Goal: Task Accomplishment & Management: Complete application form

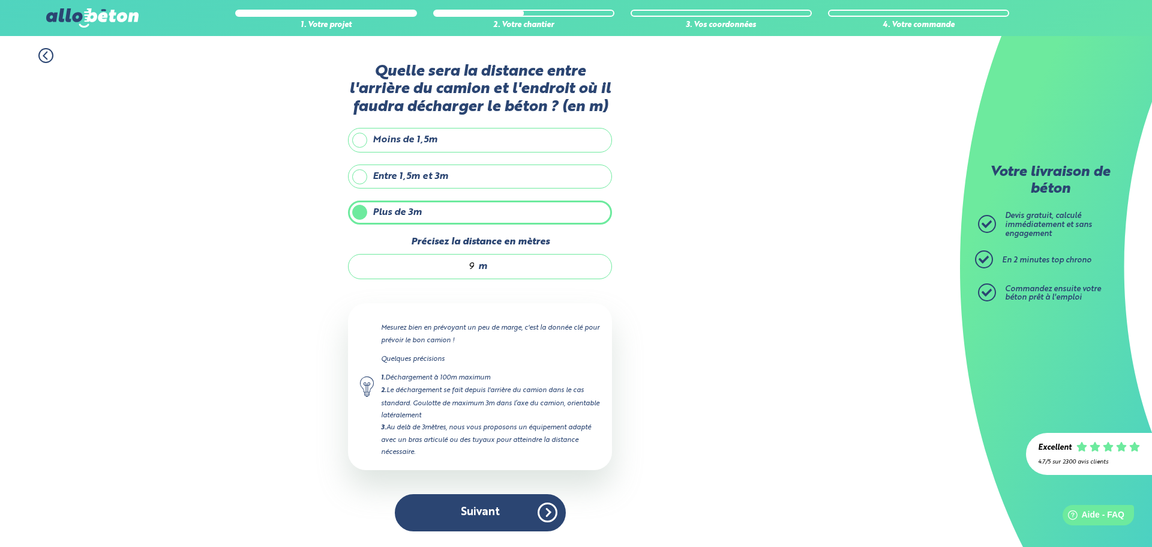
click at [505, 520] on button "Suivant" at bounding box center [480, 512] width 171 height 37
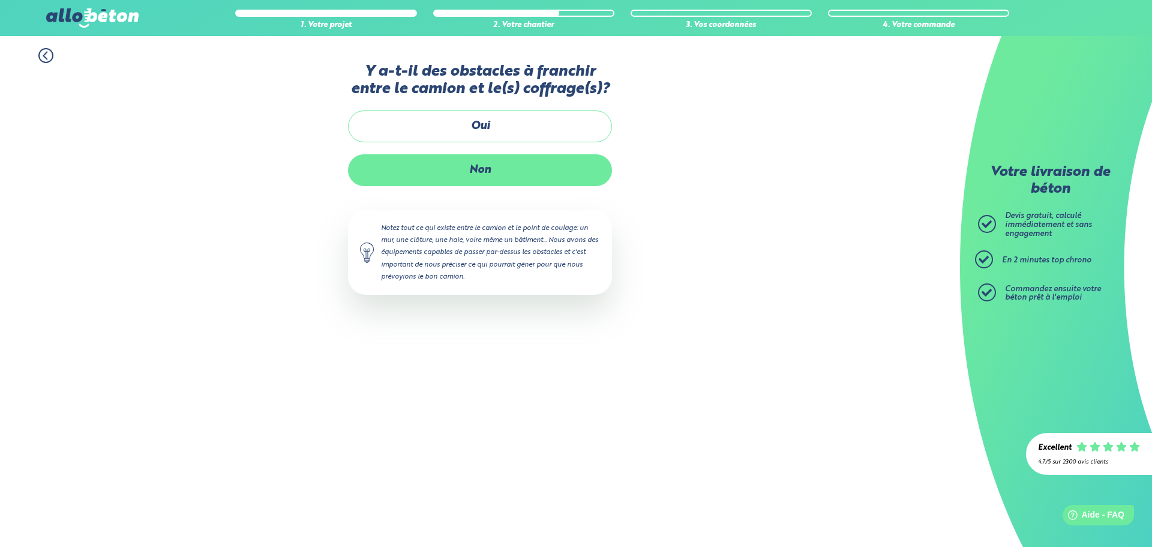
click at [503, 170] on label "Non" at bounding box center [480, 170] width 264 height 32
click at [0, 0] on input "Non" at bounding box center [0, 0] width 0 height 0
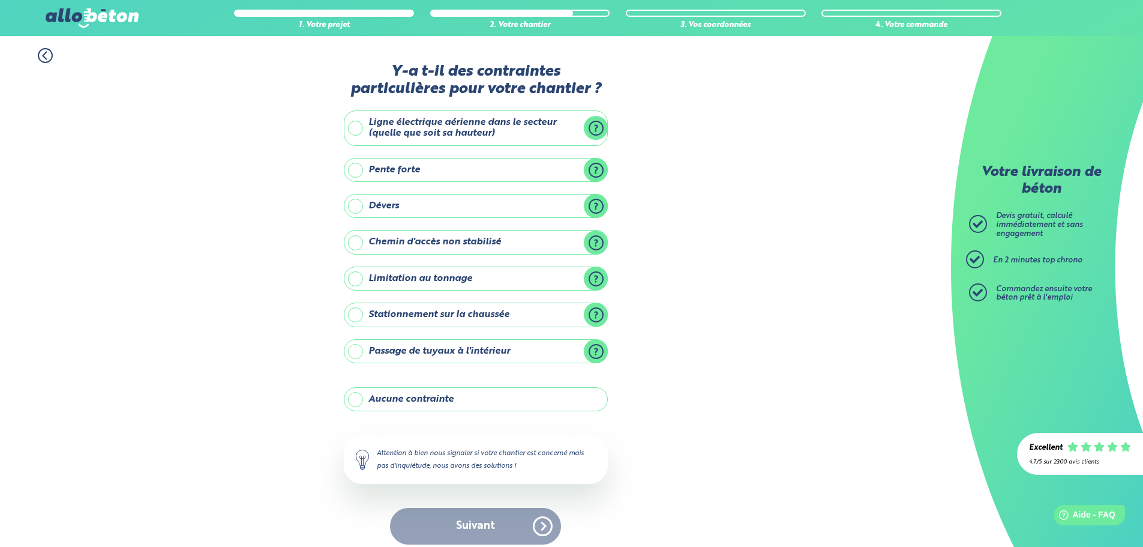
click at [362, 403] on label "Aucune contrainte" at bounding box center [476, 399] width 264 height 24
click at [0, 0] on input "Aucune contrainte" at bounding box center [0, 0] width 0 height 0
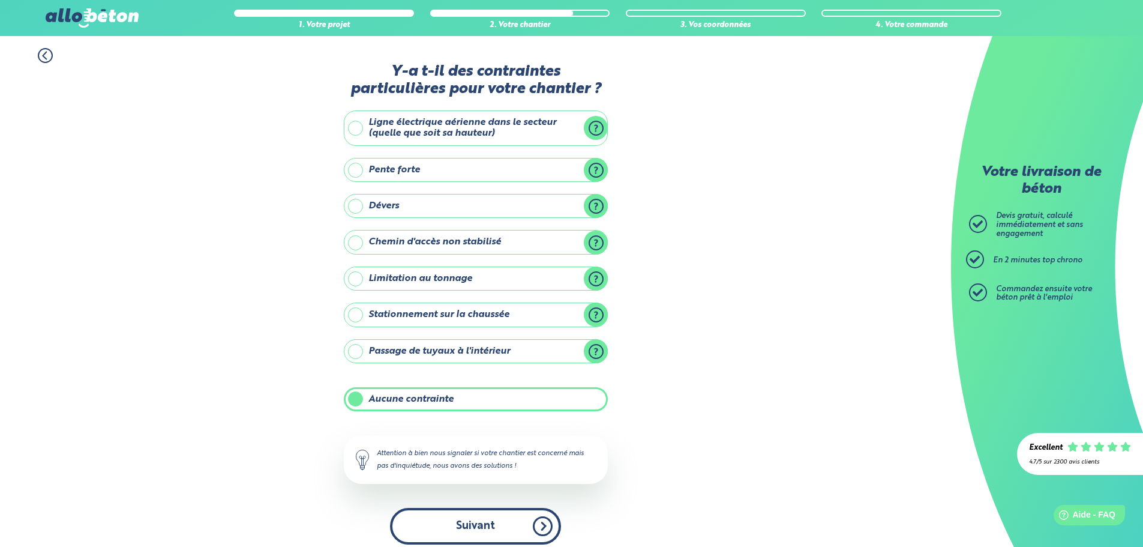
click at [499, 536] on button "Suivant" at bounding box center [475, 526] width 171 height 37
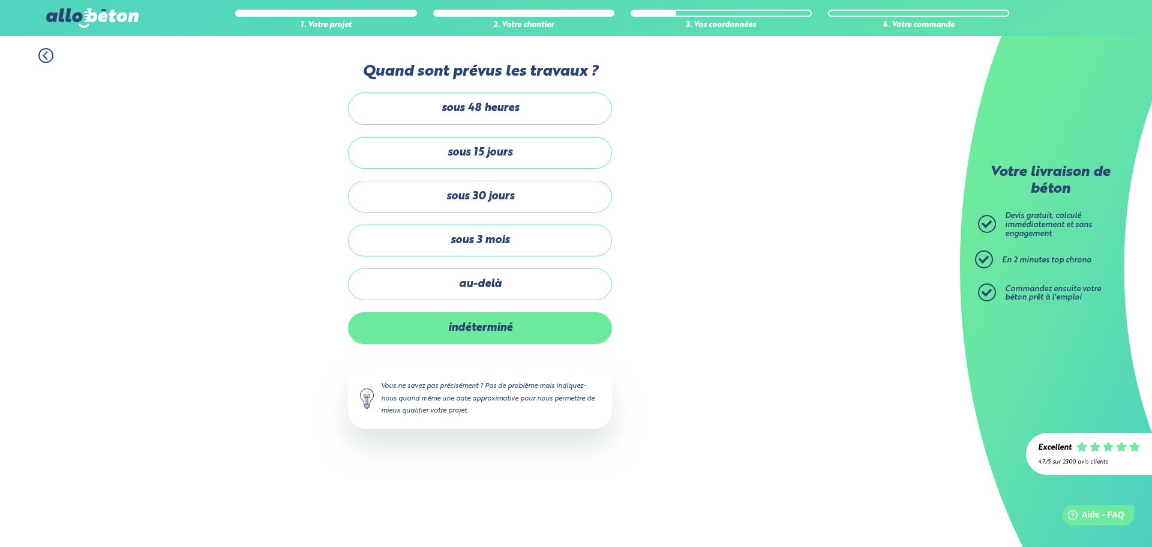
click at [531, 325] on label "indéterminé" at bounding box center [480, 328] width 264 height 32
click at [0, 0] on input "indéterminé" at bounding box center [0, 0] width 0 height 0
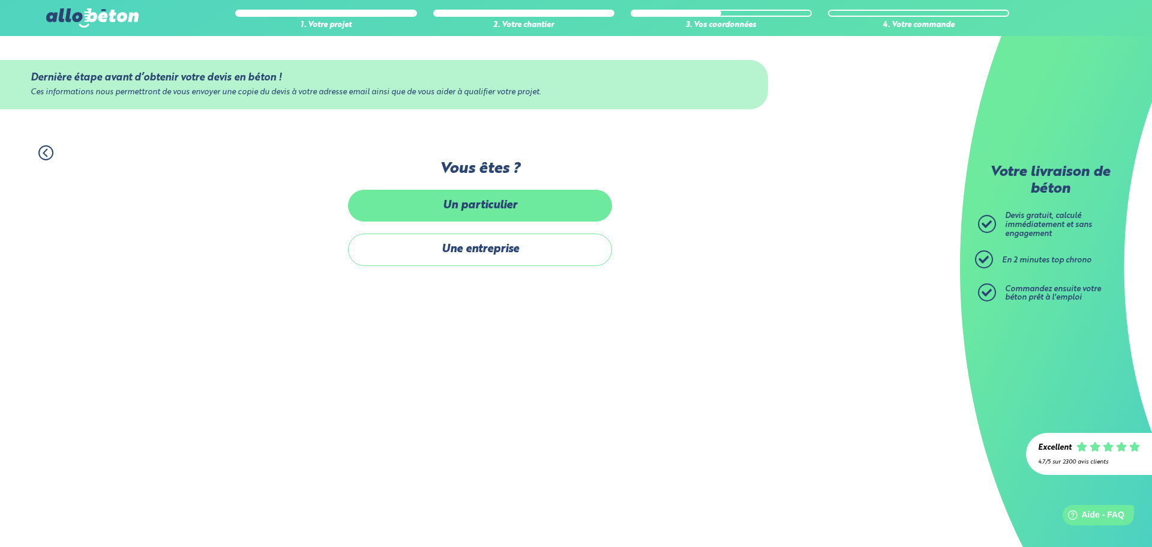
click at [439, 199] on label "Un particulier" at bounding box center [480, 206] width 264 height 32
click at [0, 0] on input "Un particulier" at bounding box center [0, 0] width 0 height 0
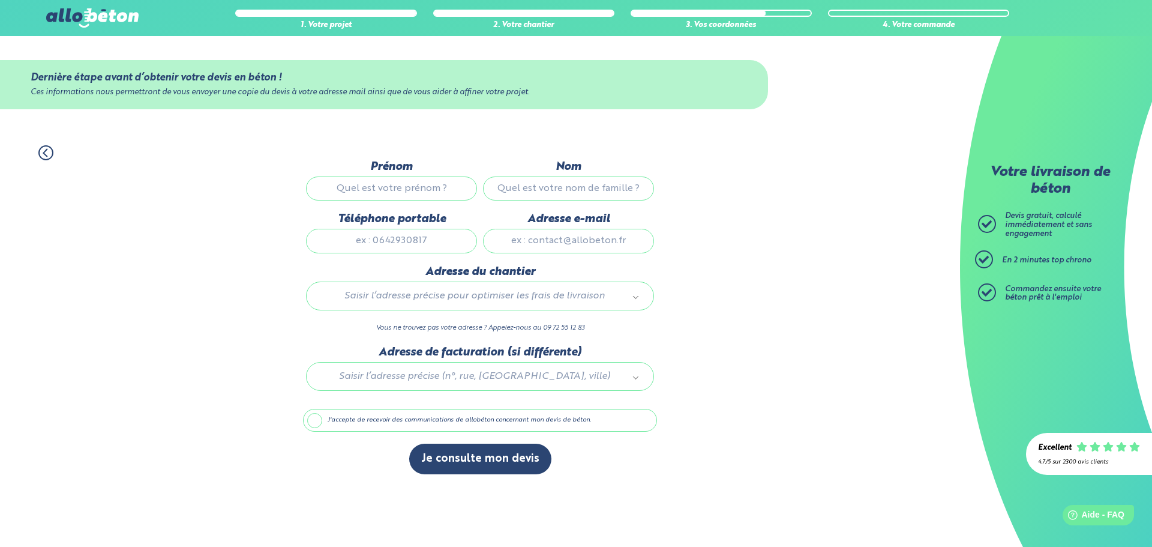
click at [417, 188] on input "Prénom" at bounding box center [391, 188] width 171 height 24
click at [419, 186] on input "Prénom" at bounding box center [391, 188] width 171 height 24
type input "[PERSON_NAME]"
click at [532, 194] on input "Nom" at bounding box center [568, 188] width 171 height 24
type input "CORREIA"
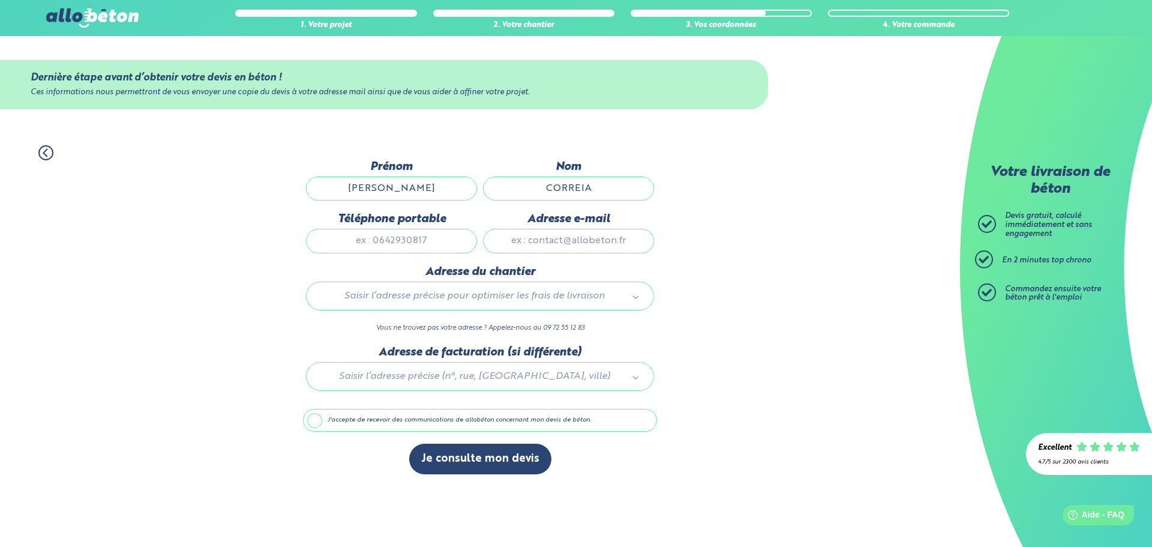
type input "DOMAINE [GEOGRAPHIC_DATA]"
click at [533, 238] on input "Adresse e-mail" at bounding box center [568, 241] width 171 height 24
click at [524, 243] on input "[PERSON_NAME]" at bounding box center [568, 241] width 171 height 24
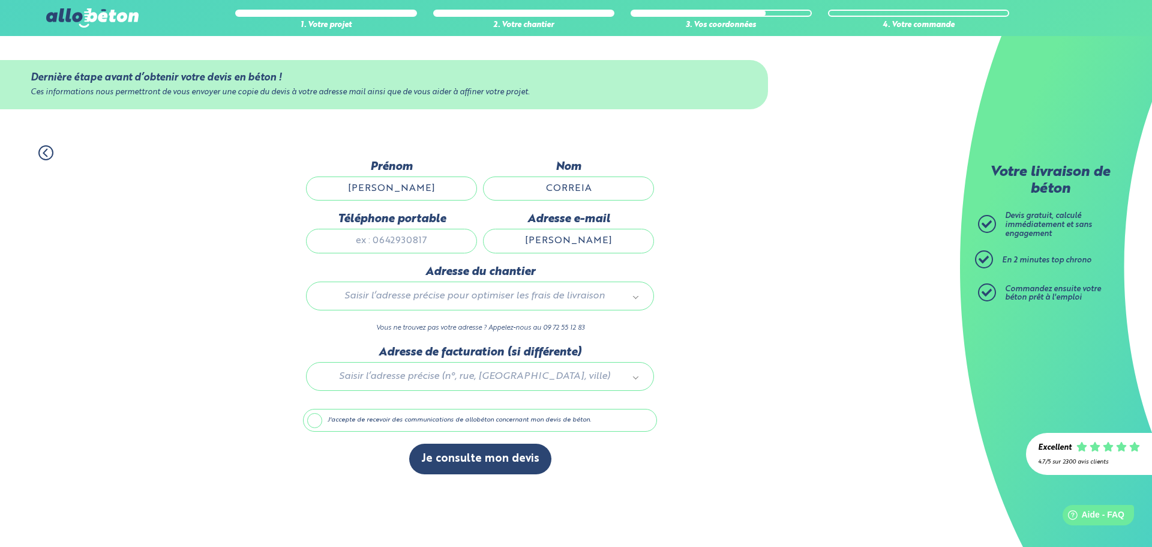
click at [641, 245] on input "[PERSON_NAME]" at bounding box center [568, 241] width 171 height 24
type input "[PERSON_NAME][EMAIL_ADDRESS][DOMAIN_NAME]"
click at [496, 287] on div "Saisir l’adresse précise pour optimiser les frais de livraison" at bounding box center [480, 295] width 348 height 29
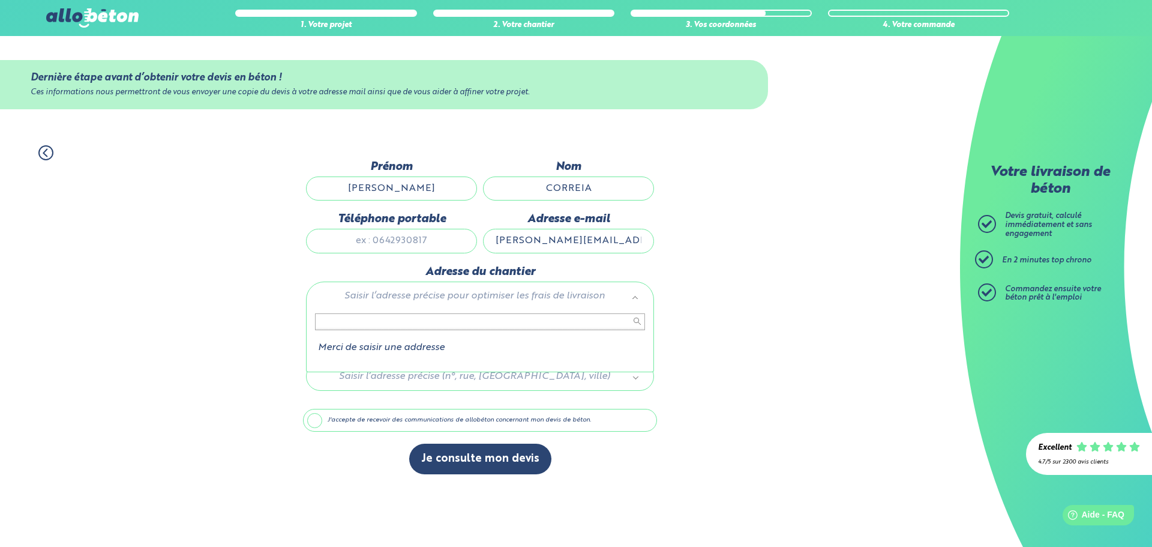
click at [499, 329] on input "text" at bounding box center [480, 321] width 330 height 17
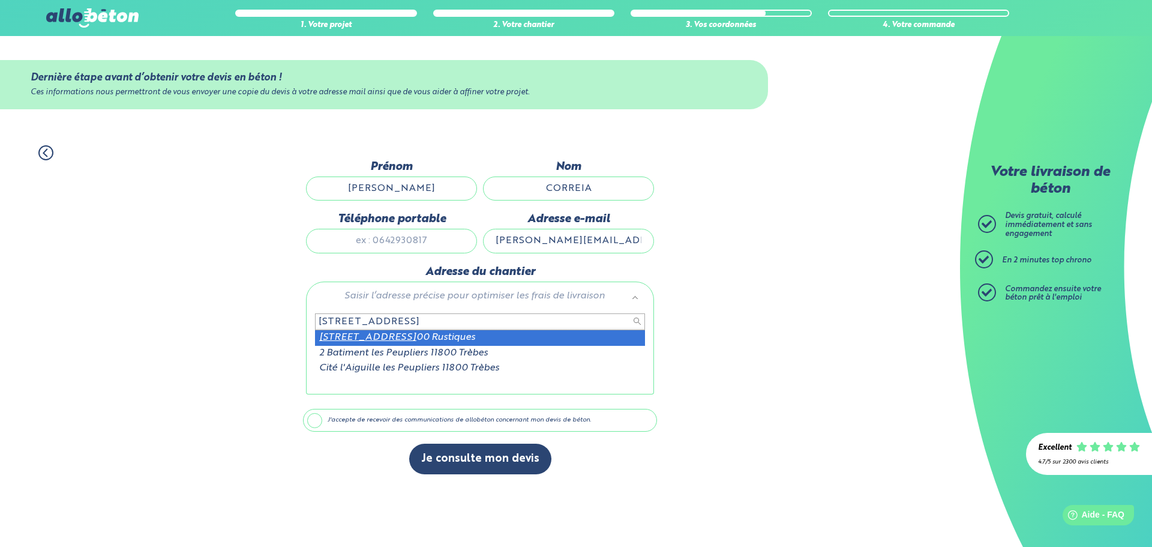
type input "[STREET_ADDRESS]"
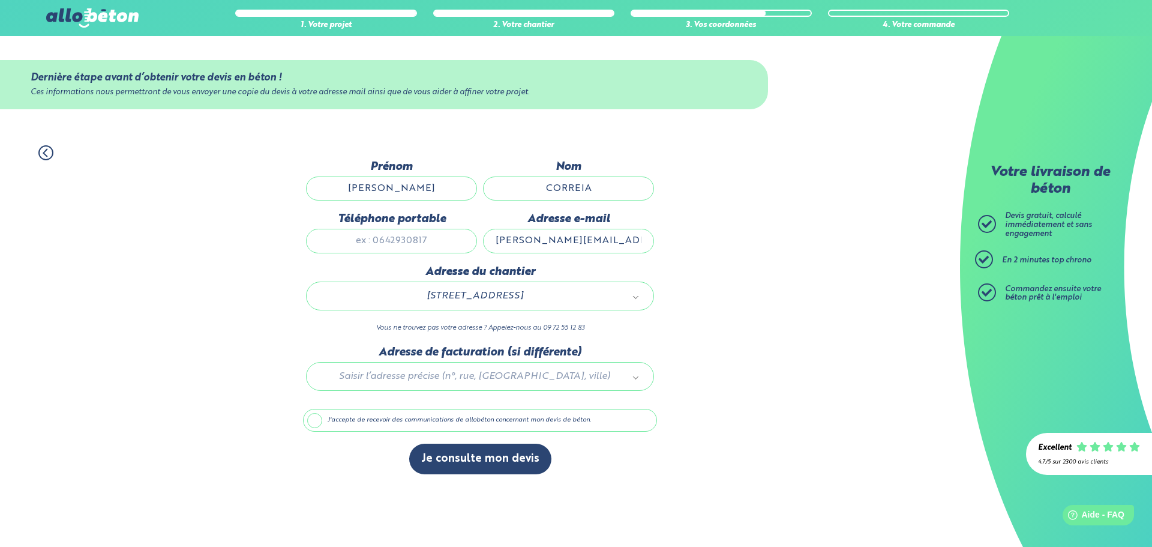
click at [364, 426] on label "J'accepte de recevoir des communications de allobéton concernant mon devis de b…" at bounding box center [480, 420] width 354 height 23
click at [0, 0] on input "J'accepte de recevoir des communications de allobéton concernant mon devis de b…" at bounding box center [0, 0] width 0 height 0
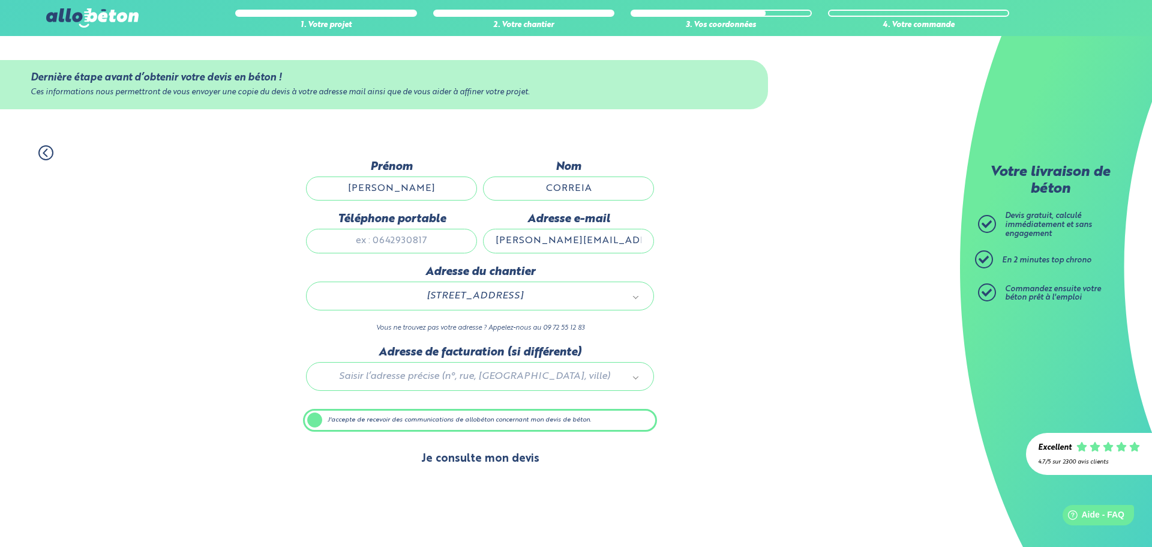
click at [472, 457] on button "Je consulte mon devis" at bounding box center [480, 458] width 142 height 31
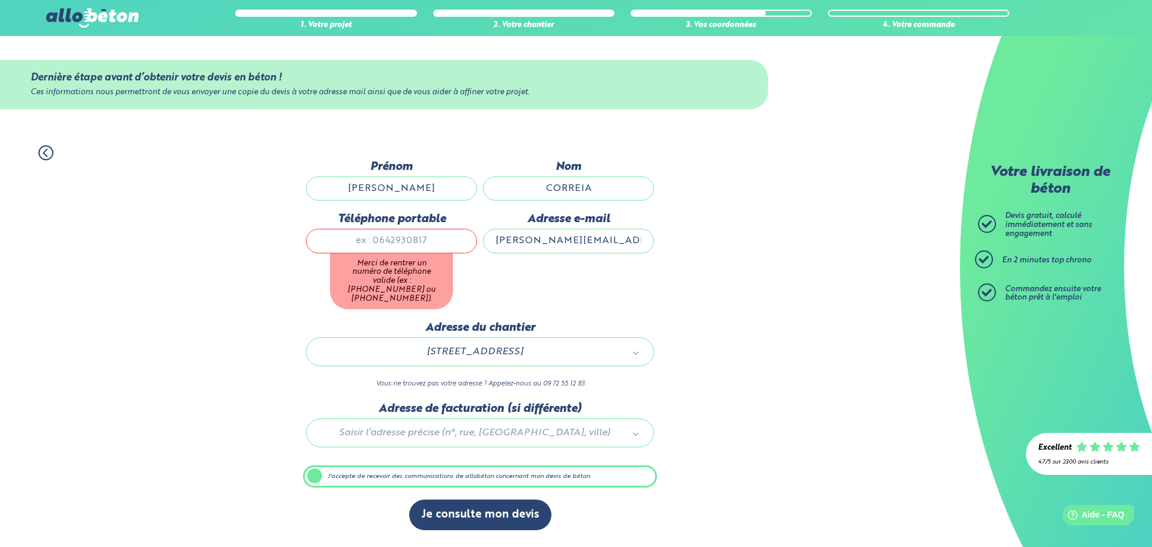
click at [419, 233] on input "Téléphone portable" at bounding box center [391, 241] width 171 height 24
type input "0609471738"
click at [738, 409] on div "1. Votre projet 2. Votre chantier 3. Vos coordonnées 4. Votre commande Dernière…" at bounding box center [480, 337] width 960 height 409
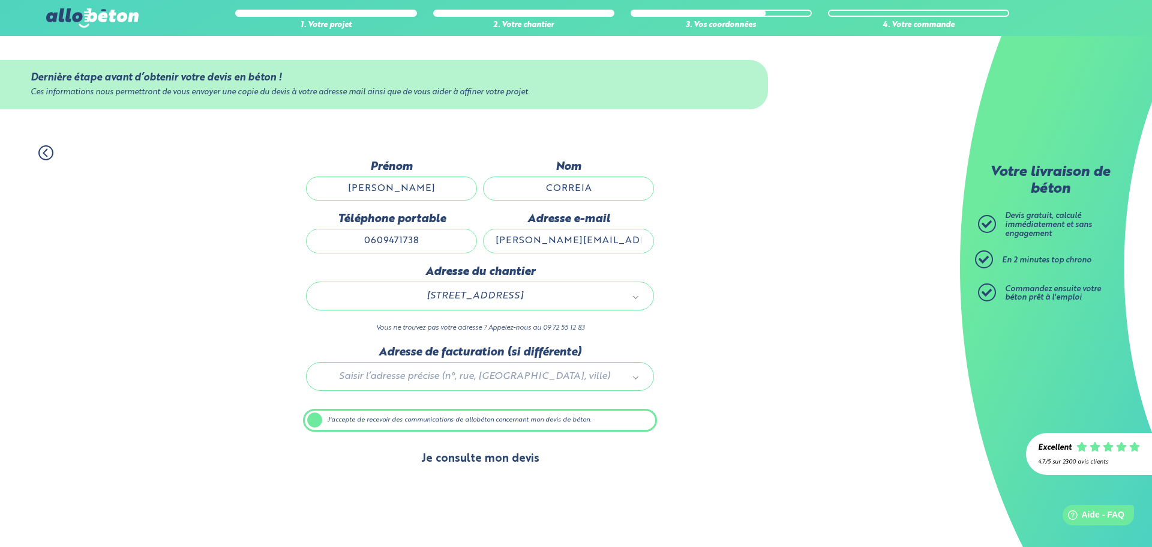
click at [475, 470] on button "Je consulte mon devis" at bounding box center [480, 458] width 142 height 31
